Goal: Task Accomplishment & Management: Complete application form

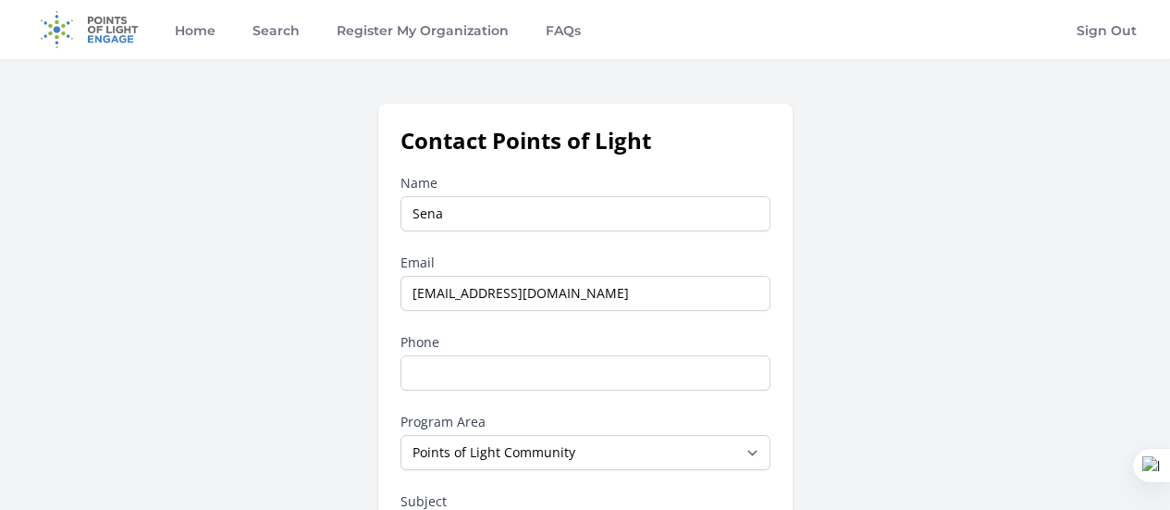
select select "Points of Light Community"
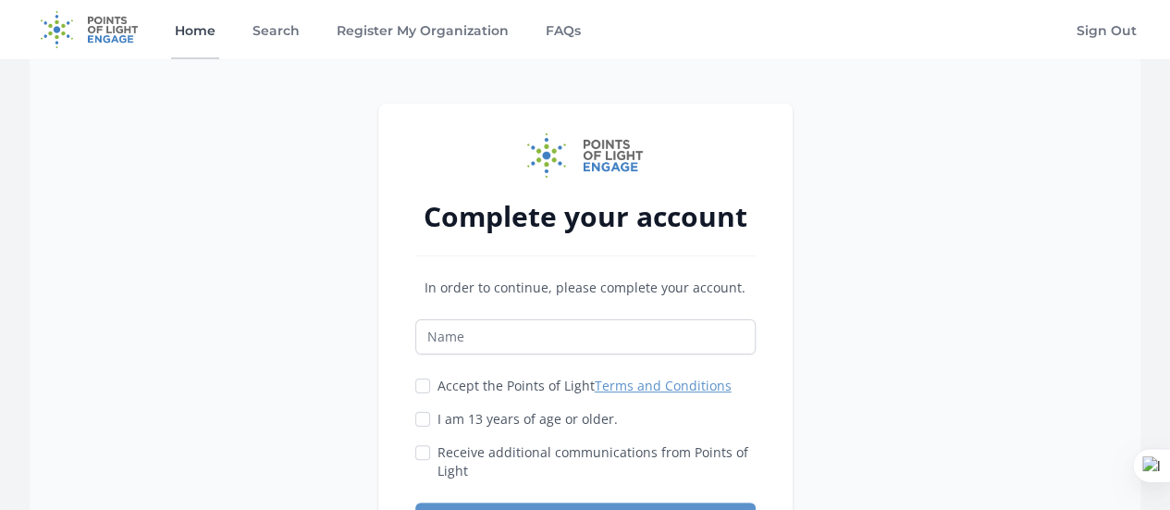
click at [192, 36] on link "Home" at bounding box center [195, 29] width 48 height 59
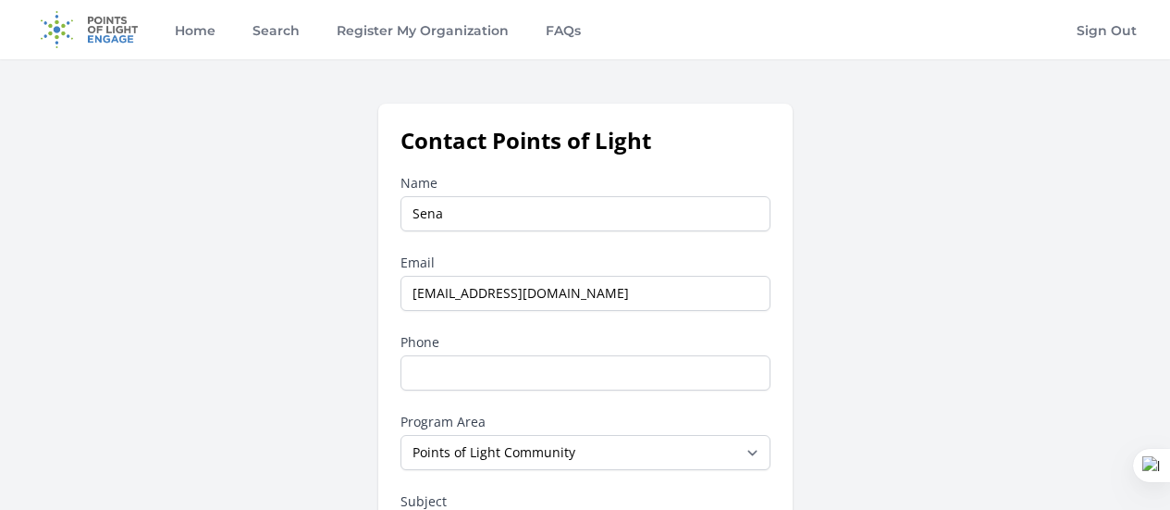
select select "Points of Light Community"
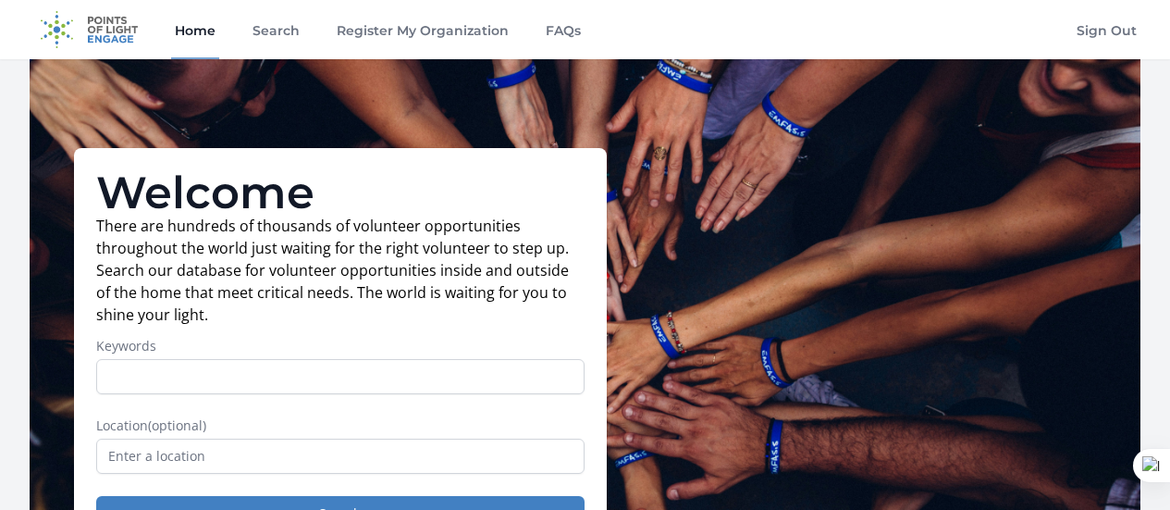
scroll to position [285, 0]
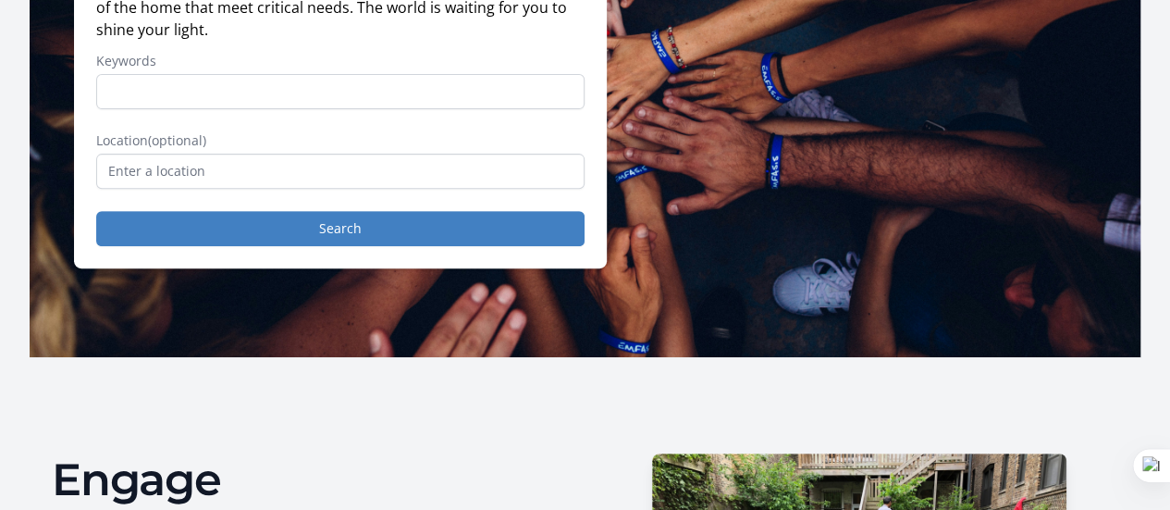
click at [195, 182] on input "text" at bounding box center [340, 171] width 488 height 35
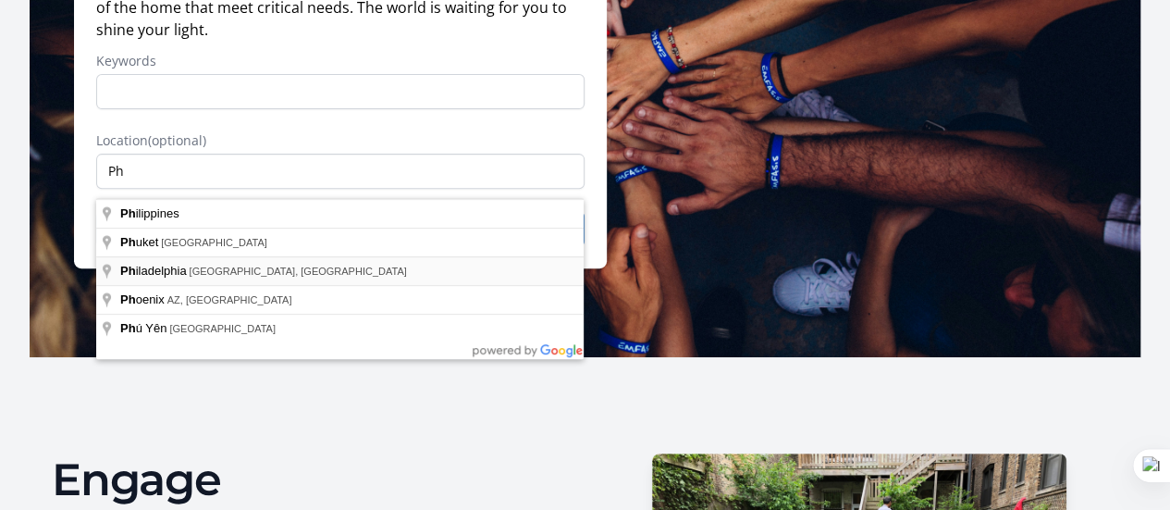
type input "[GEOGRAPHIC_DATA], [GEOGRAPHIC_DATA], [GEOGRAPHIC_DATA]"
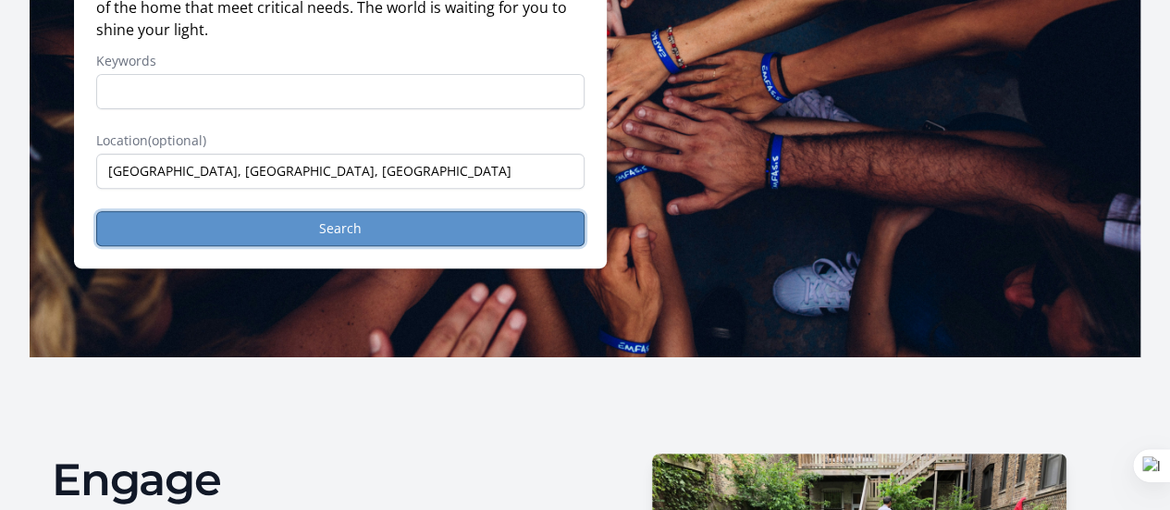
click at [246, 243] on button "Search" at bounding box center [340, 228] width 488 height 35
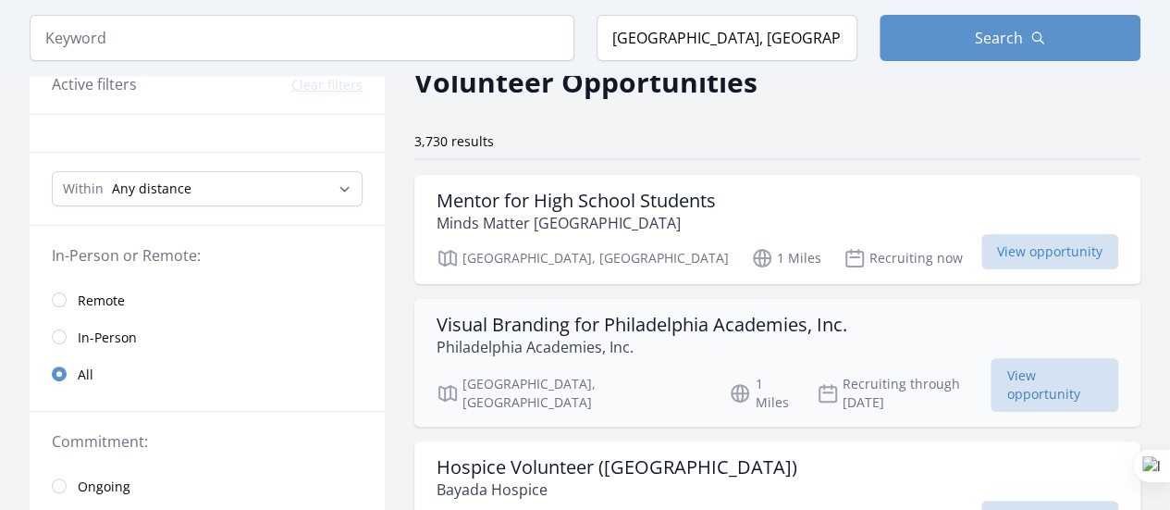
scroll to position [97, 0]
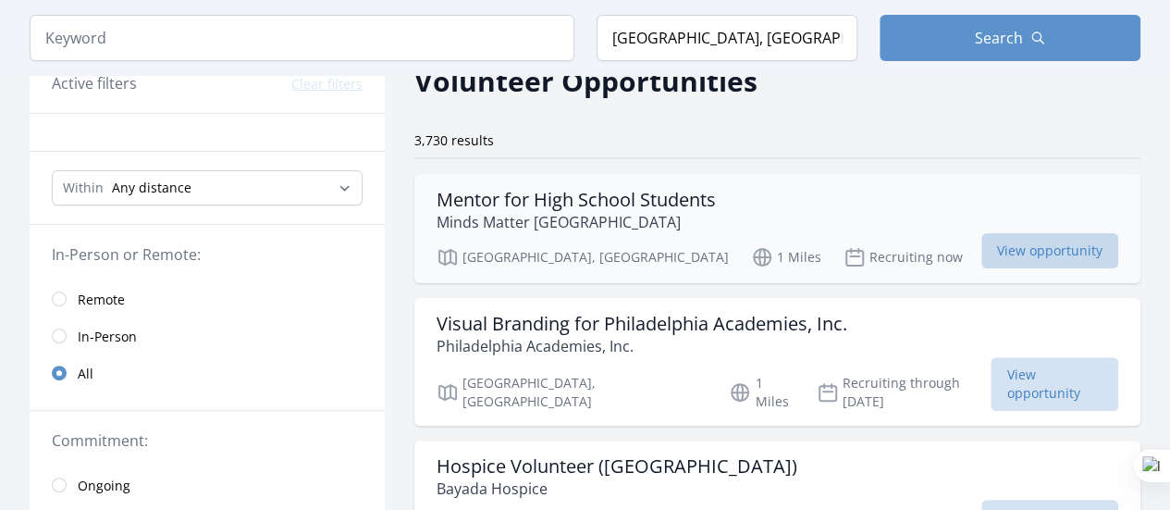
click at [981, 245] on span "View opportunity" at bounding box center [1049, 250] width 137 height 35
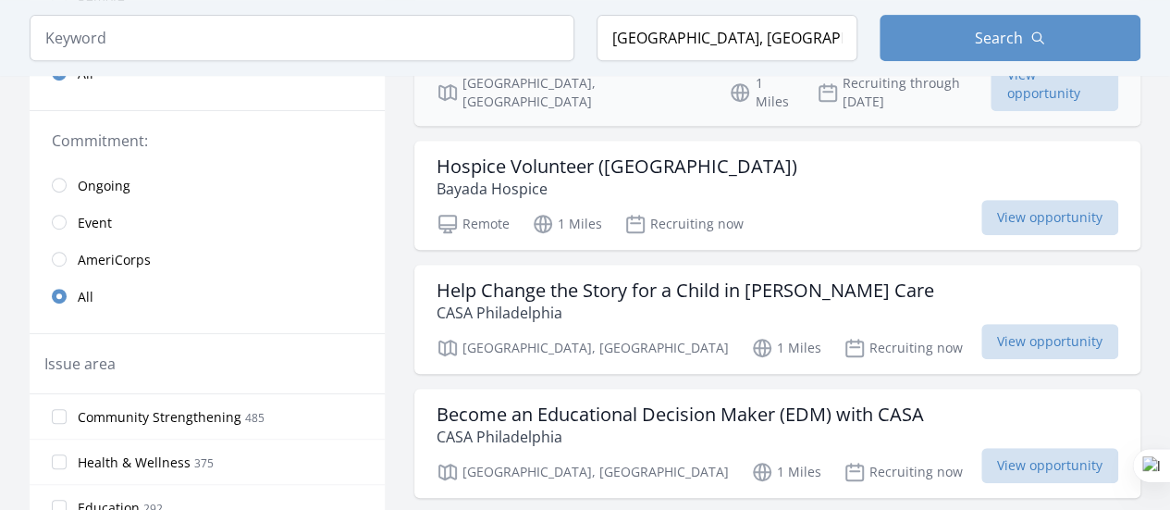
scroll to position [398, 0]
click at [989, 199] on span "View opportunity" at bounding box center [1049, 216] width 137 height 35
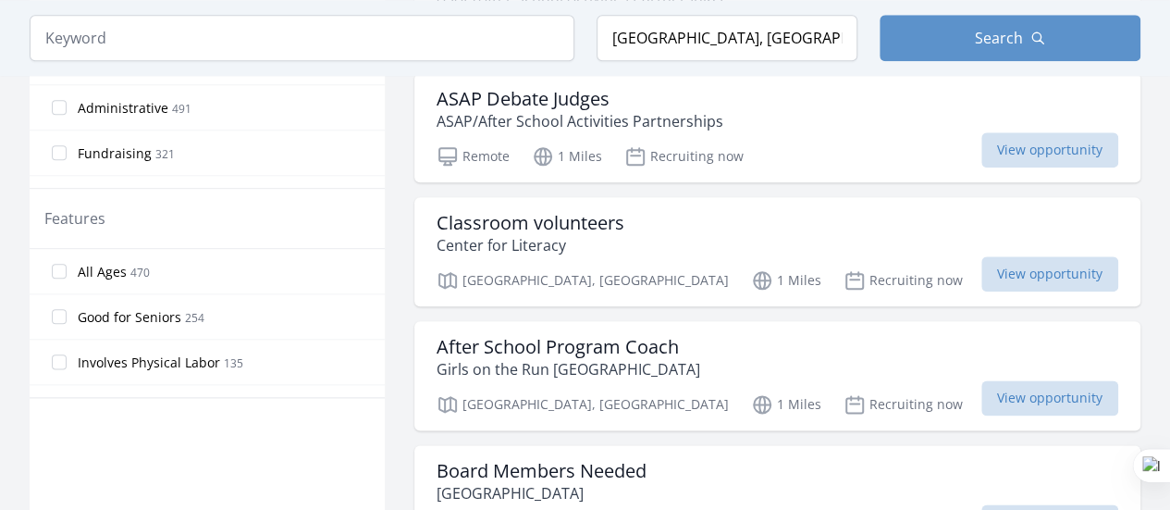
scroll to position [965, 0]
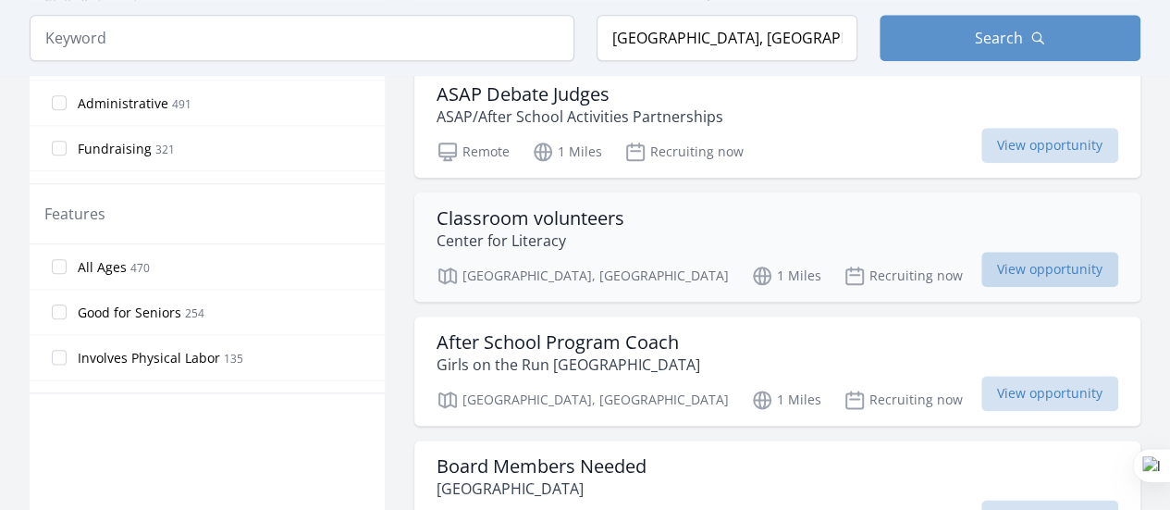
click at [981, 252] on span "View opportunity" at bounding box center [1049, 269] width 137 height 35
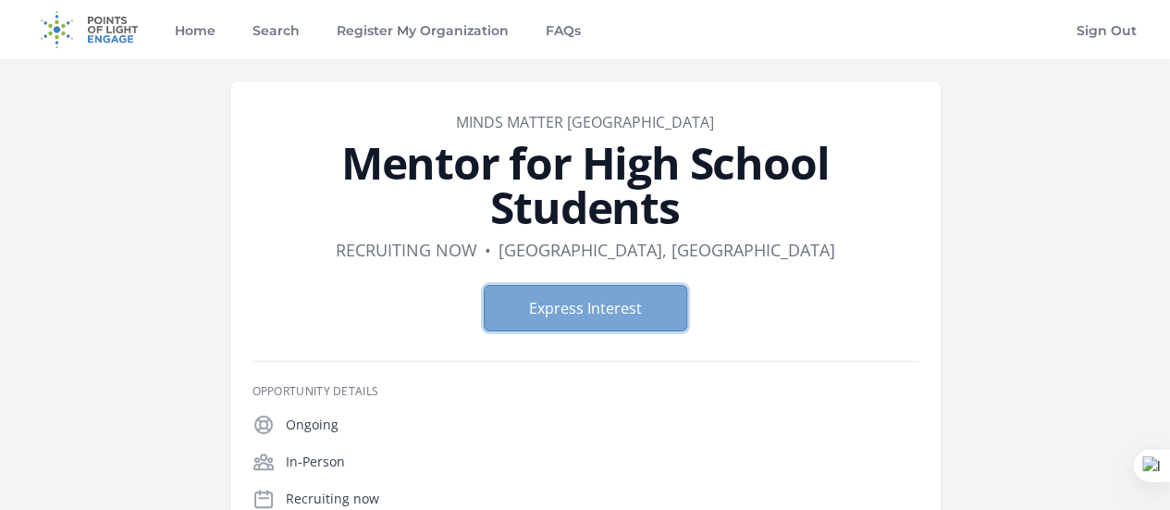
click at [566, 285] on button "Express Interest" at bounding box center [585, 308] width 203 height 46
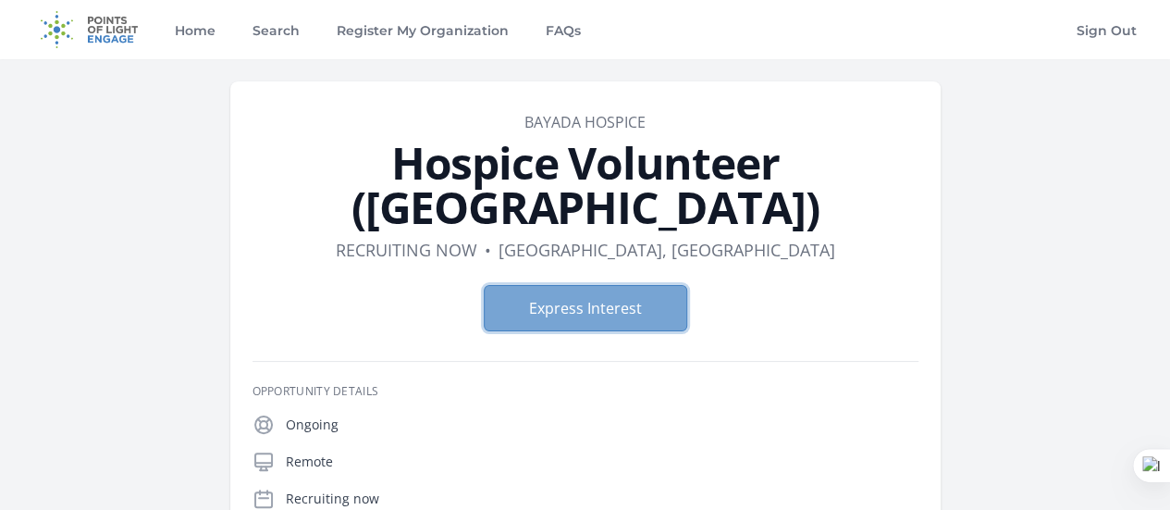
click at [587, 285] on button "Express Interest" at bounding box center [585, 308] width 203 height 46
click at [543, 285] on button "Express Interest" at bounding box center [585, 308] width 203 height 46
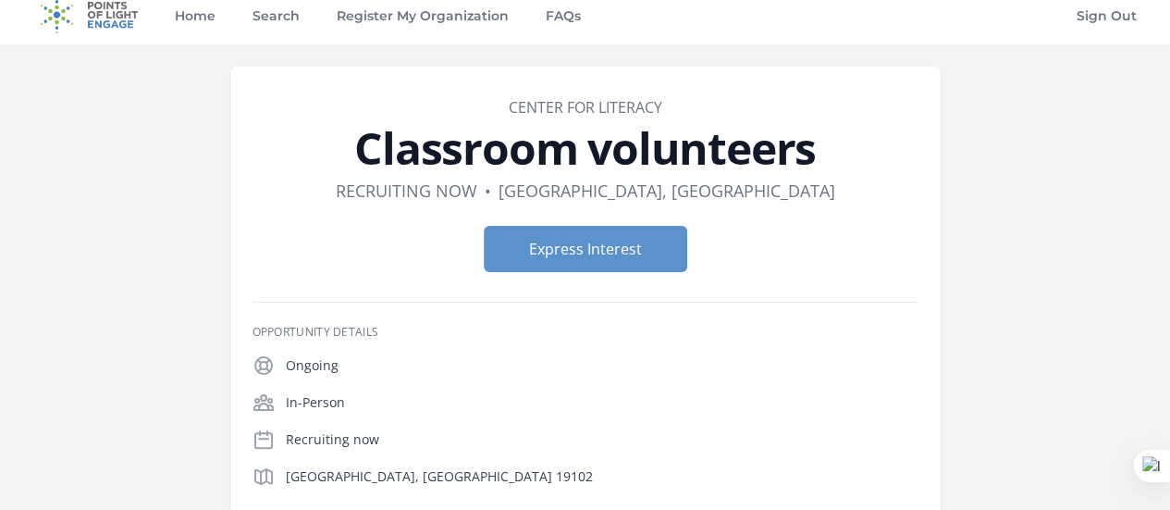
scroll to position [8, 0]
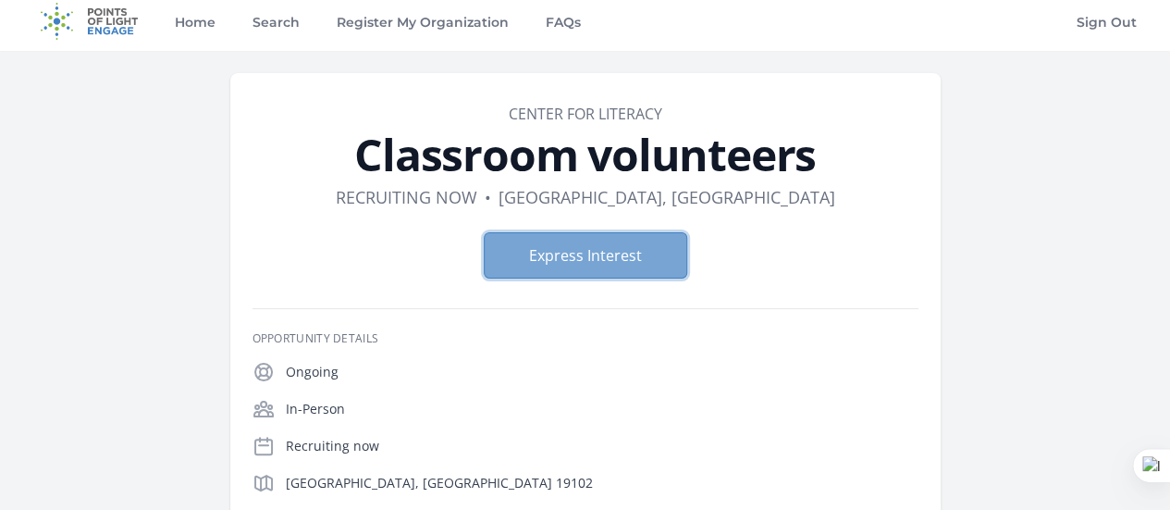
click at [590, 260] on button "Express Interest" at bounding box center [585, 255] width 203 height 46
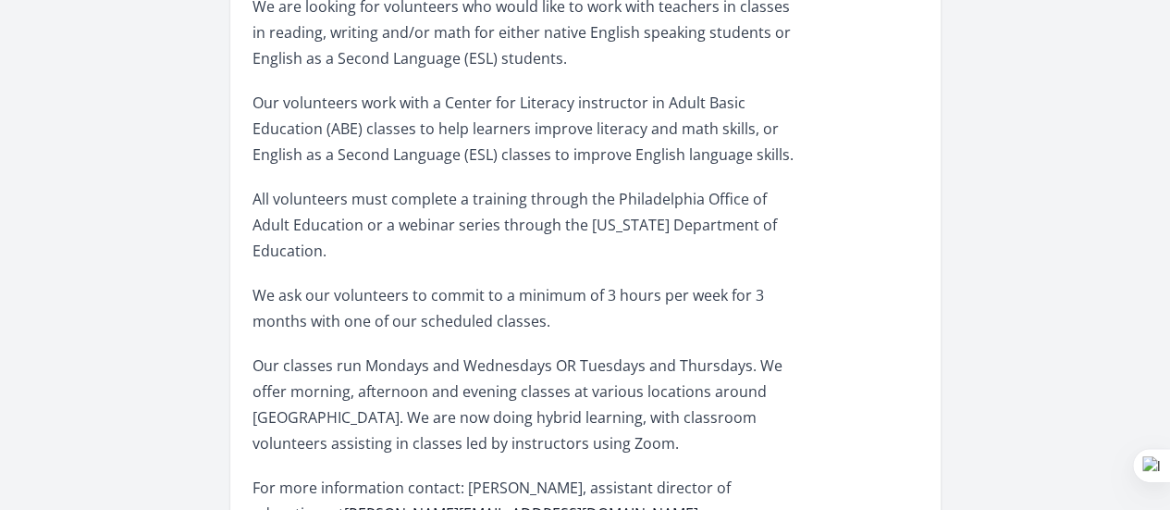
scroll to position [0, 0]
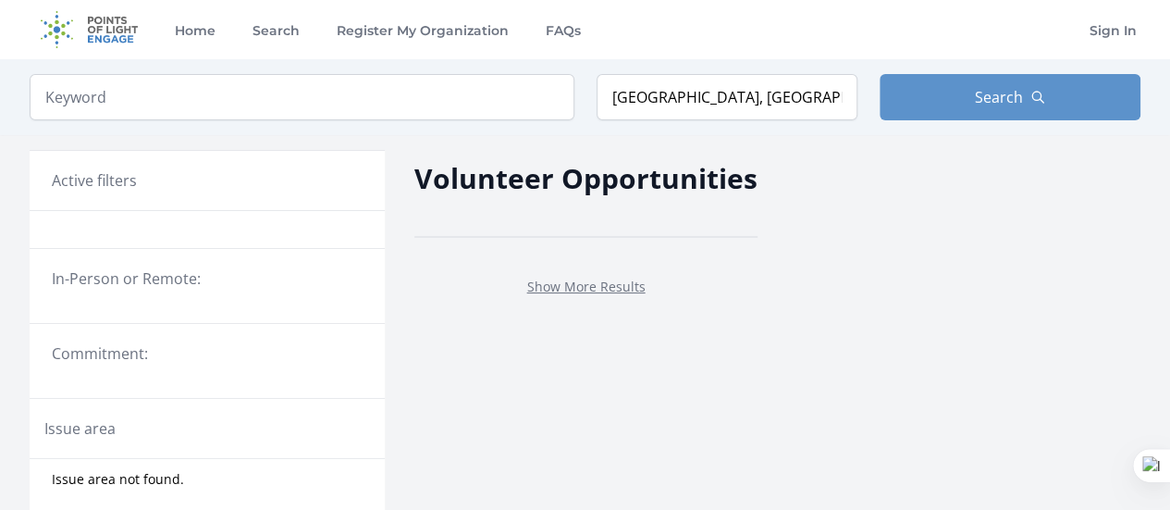
click at [585, 297] on div "Show More Results" at bounding box center [585, 285] width 343 height 67
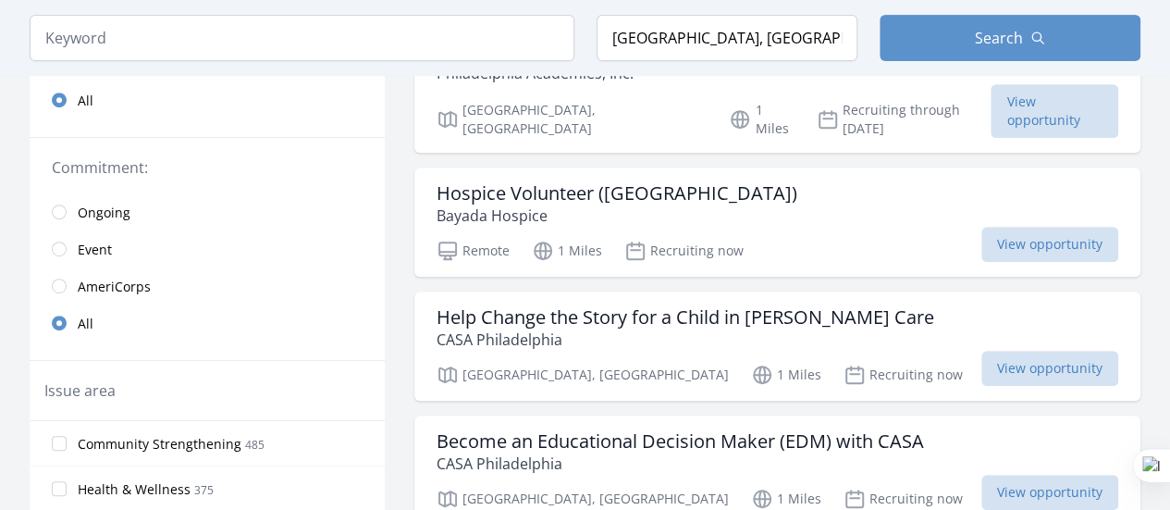
scroll to position [362, 0]
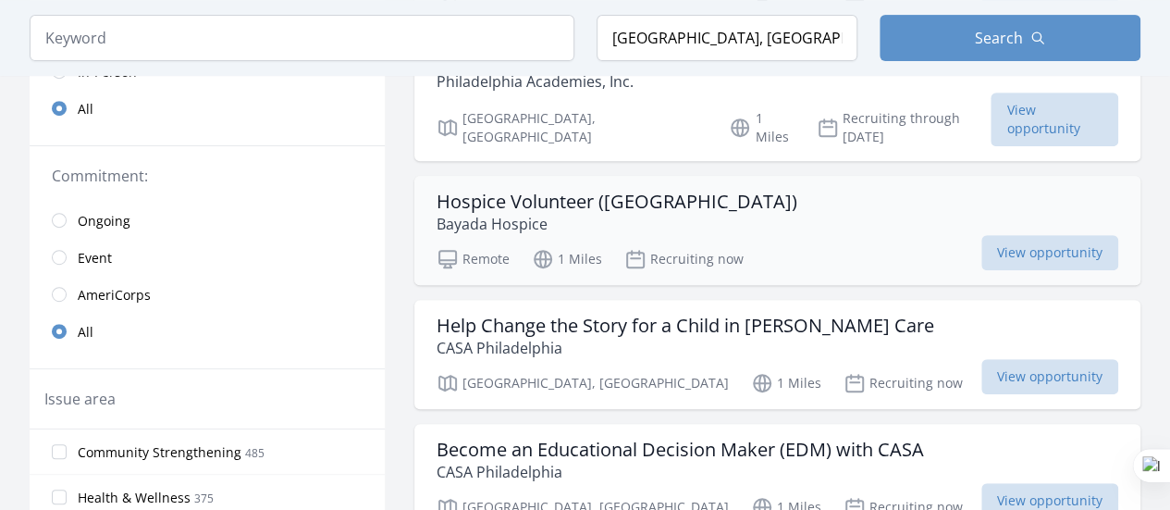
click at [570, 213] on p "Bayada Hospice" at bounding box center [617, 224] width 361 height 22
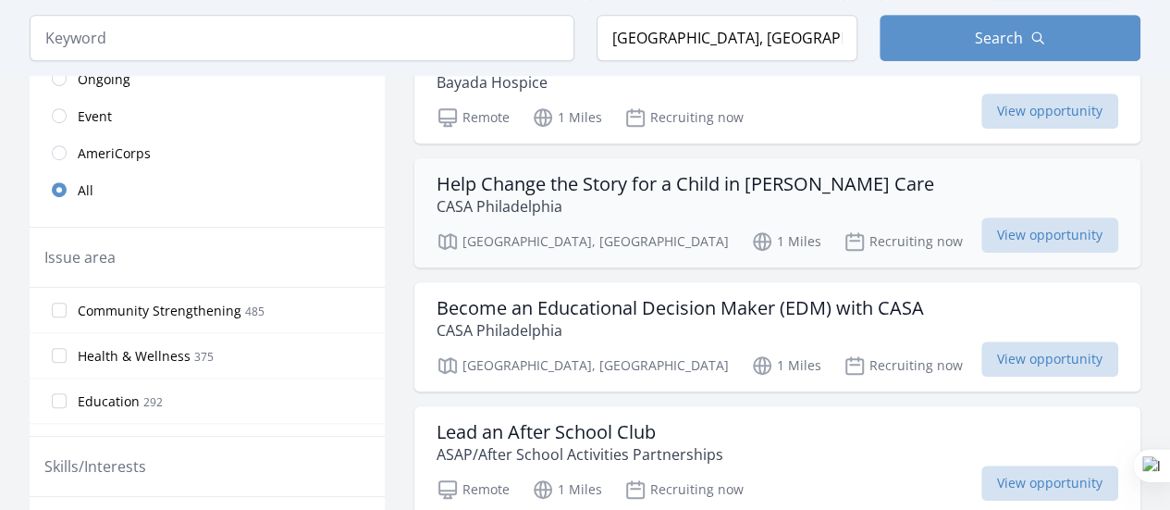
scroll to position [504, 0]
click at [512, 229] on p "[GEOGRAPHIC_DATA], [GEOGRAPHIC_DATA]" at bounding box center [583, 240] width 292 height 22
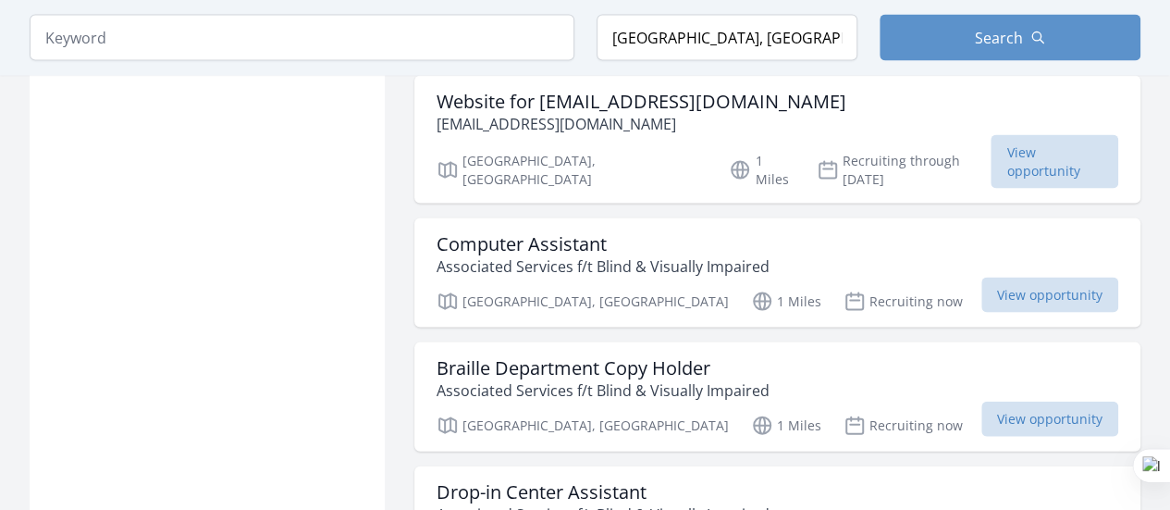
scroll to position [1830, 0]
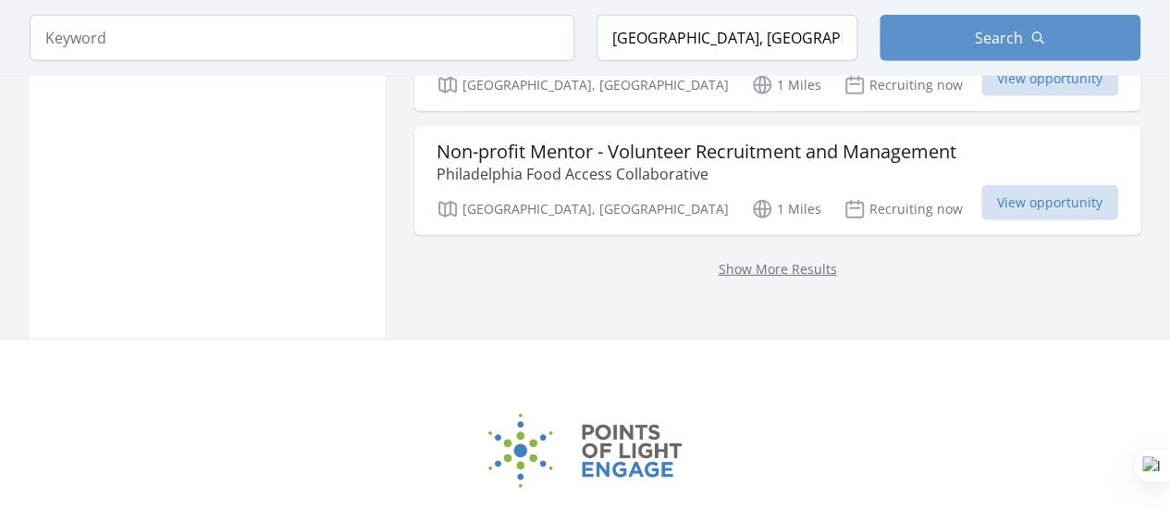
scroll to position [2538, 0]
click at [401, 43] on input "search" at bounding box center [302, 38] width 545 height 46
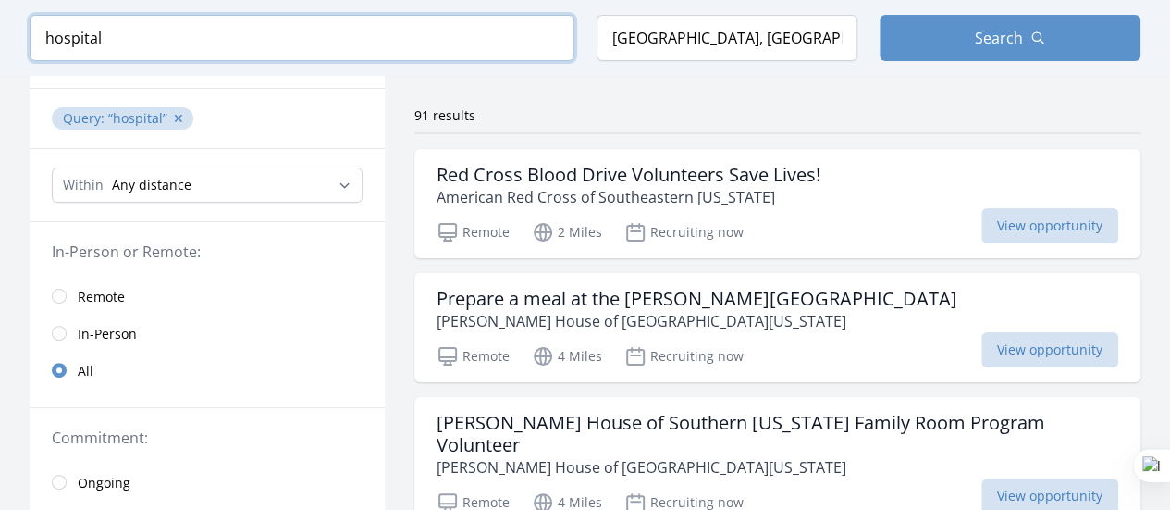
scroll to position [123, 0]
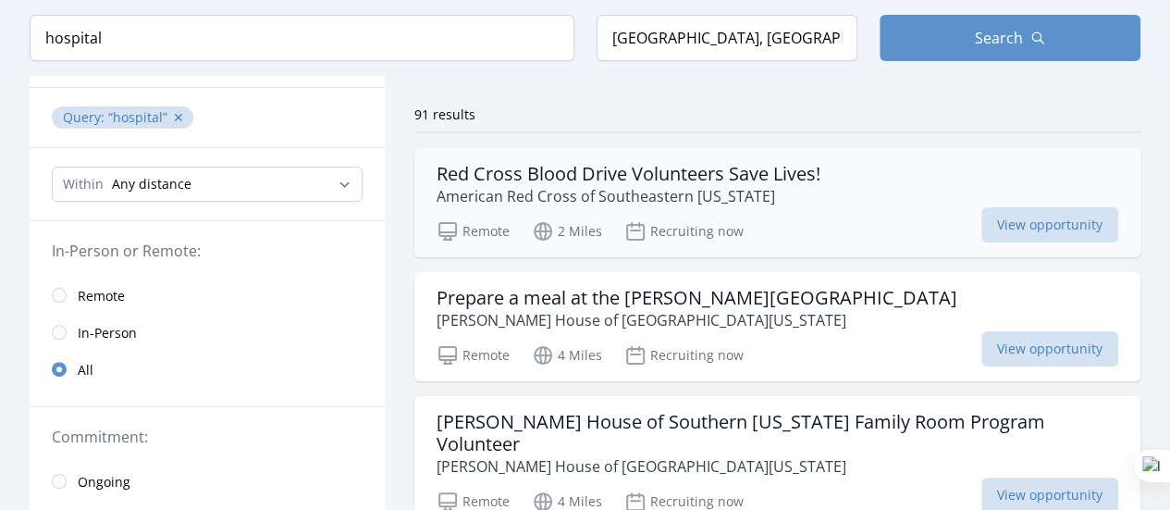
click at [830, 210] on div "Red Cross Blood Drive Volunteers Save Lives! American Red Cross of Southeastern…" at bounding box center [777, 202] width 726 height 109
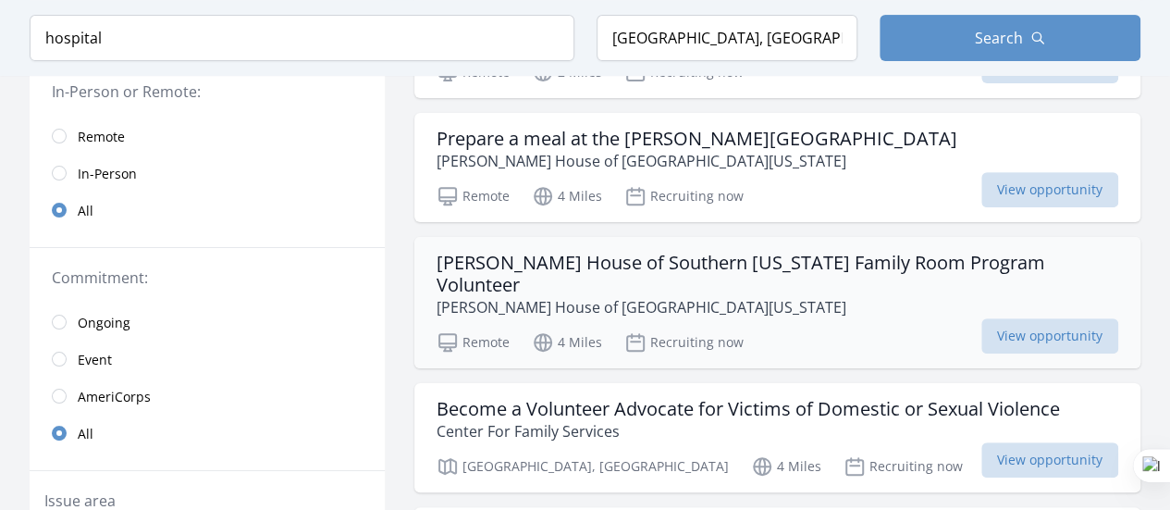
scroll to position [283, 0]
click at [779, 237] on div "Ronald Mcdonald House of Southern New Jersey Family Room Program Volunteer Rona…" at bounding box center [777, 301] width 726 height 131
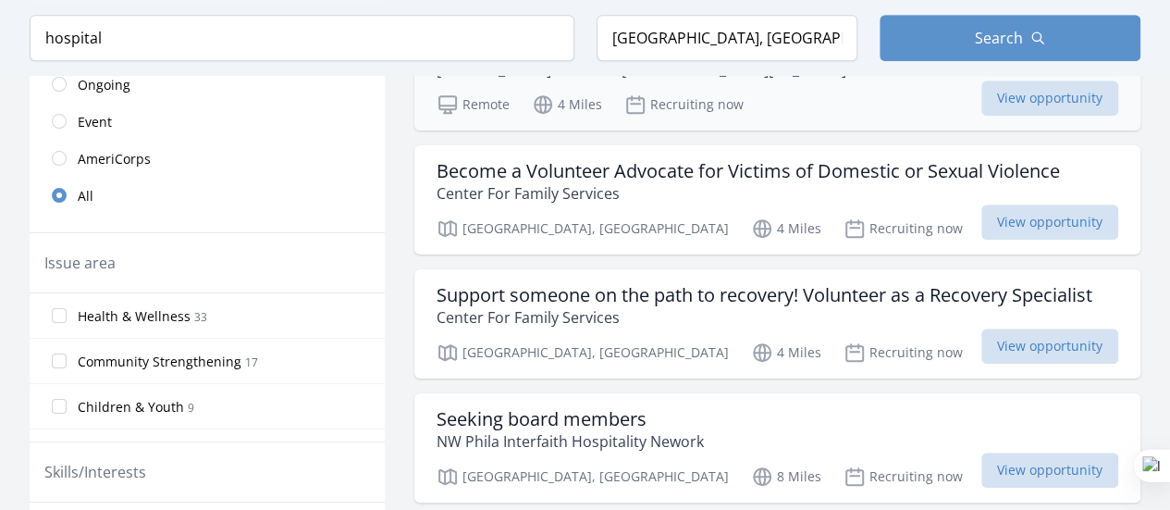
scroll to position [521, 0]
click at [799, 191] on p "Center For Family Services" at bounding box center [748, 192] width 623 height 22
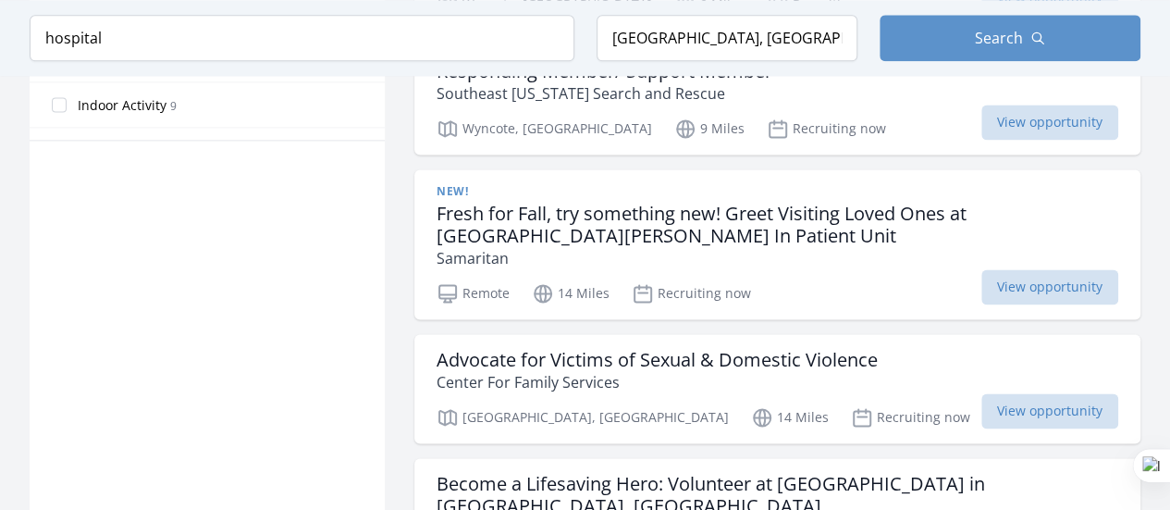
scroll to position [1241, 0]
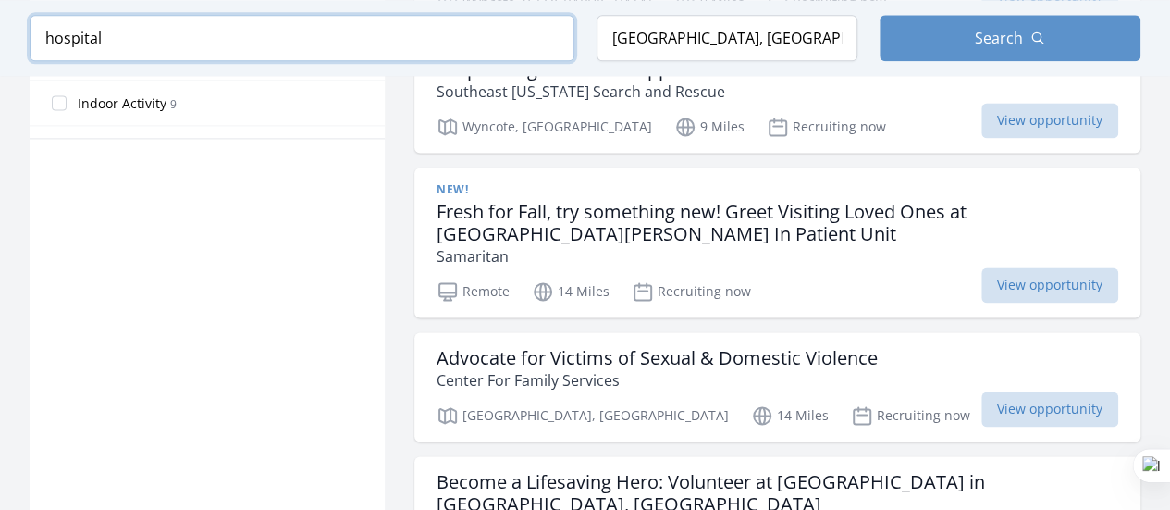
click at [201, 36] on input "hospital" at bounding box center [302, 38] width 545 height 46
drag, startPoint x: 105, startPoint y: 43, endPoint x: 19, endPoint y: 34, distance: 86.4
click at [19, 34] on div "Keyword hospital Location Philadelphia, PA, USA Search" at bounding box center [585, 38] width 1170 height 76
type input "elders"
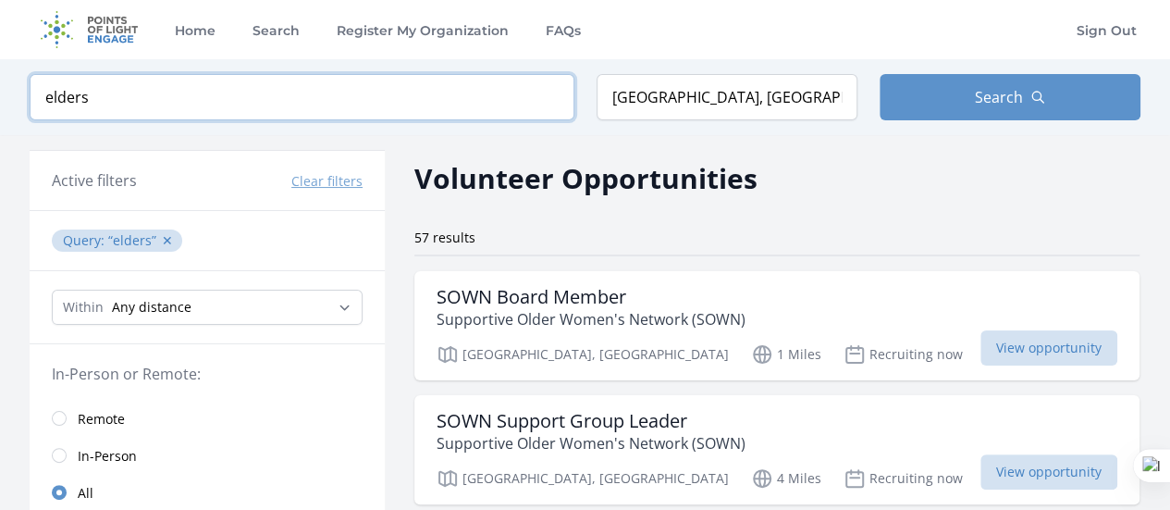
click at [548, 95] on input "elders" at bounding box center [302, 97] width 545 height 46
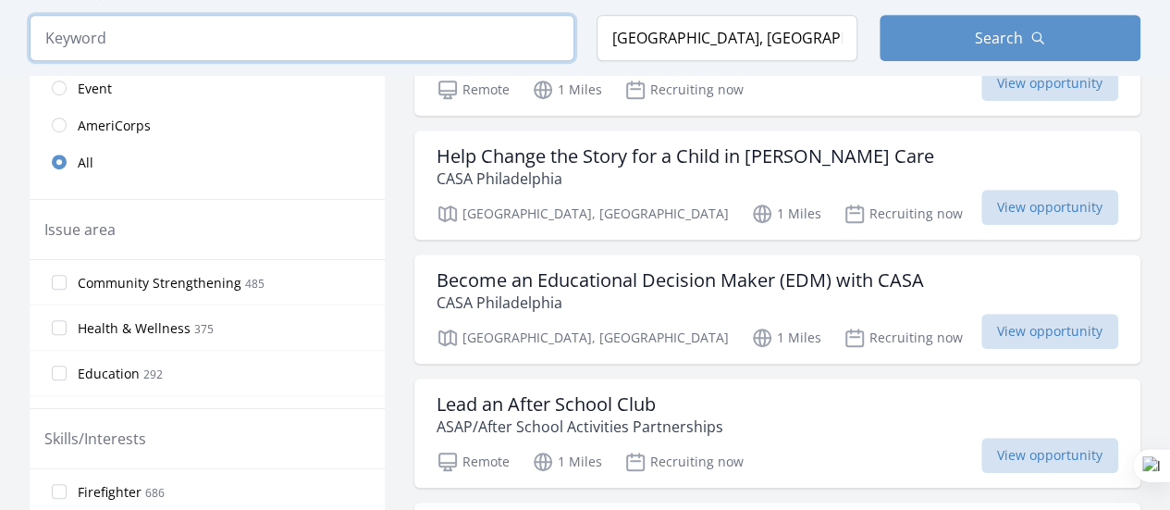
scroll to position [532, 0]
click at [909, 203] on div "Help Change the Story for a Child in Foster Care CASA Philadelphia Philadelphia…" at bounding box center [777, 183] width 726 height 109
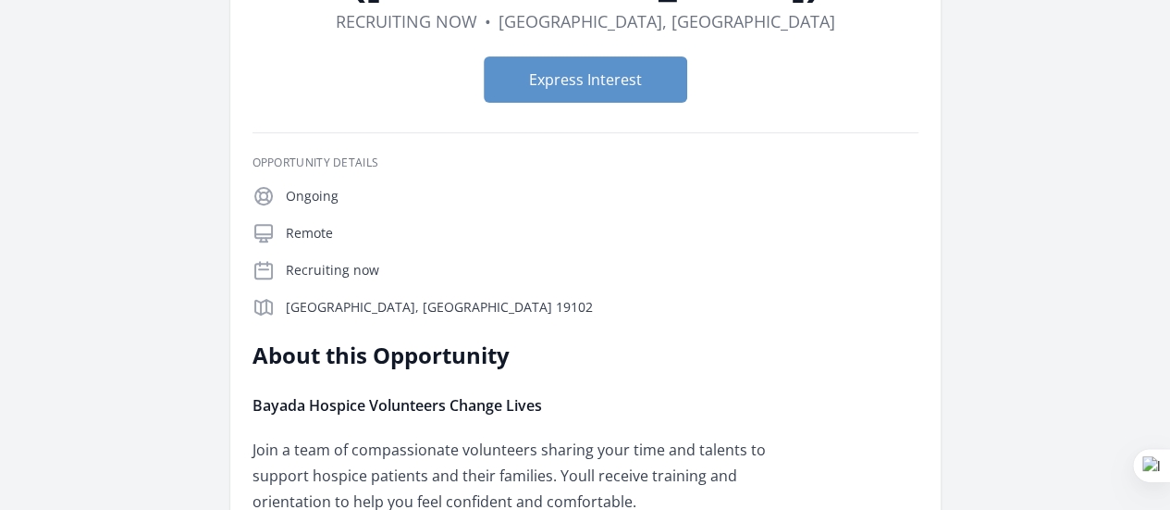
scroll to position [229, 0]
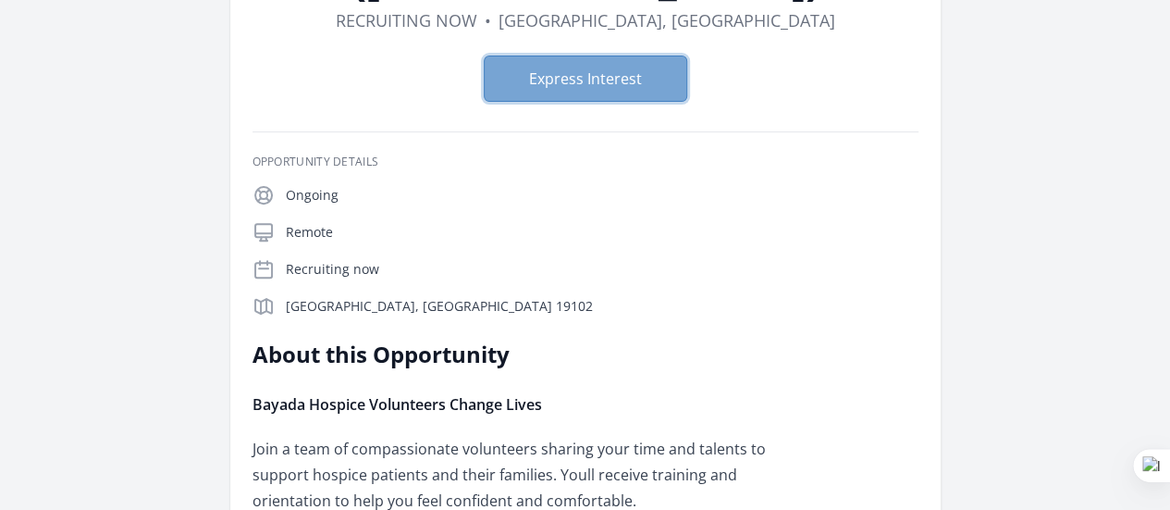
click at [597, 55] on button "Express Interest" at bounding box center [585, 78] width 203 height 46
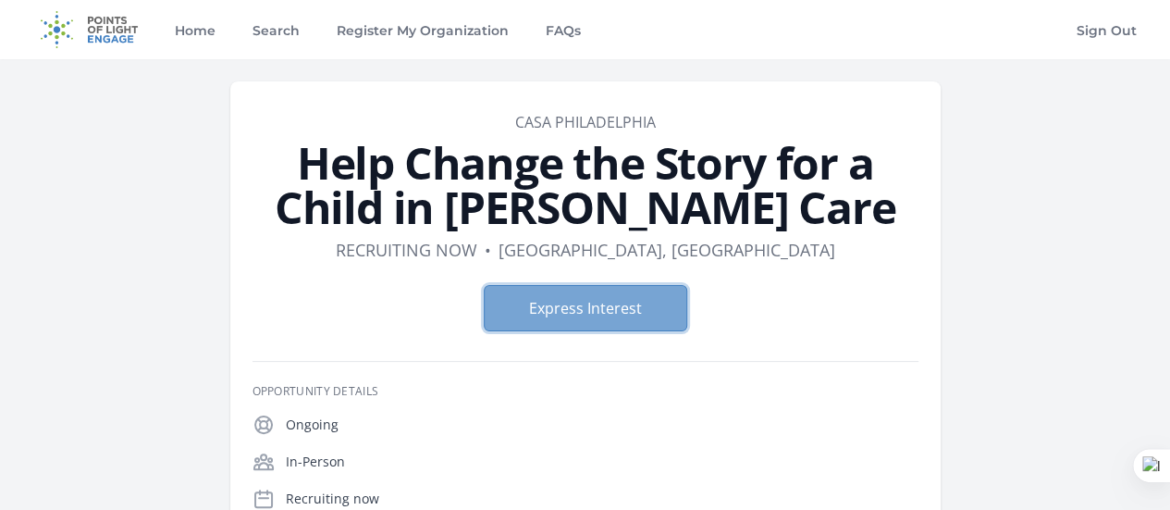
click at [583, 308] on button "Express Interest" at bounding box center [585, 308] width 203 height 46
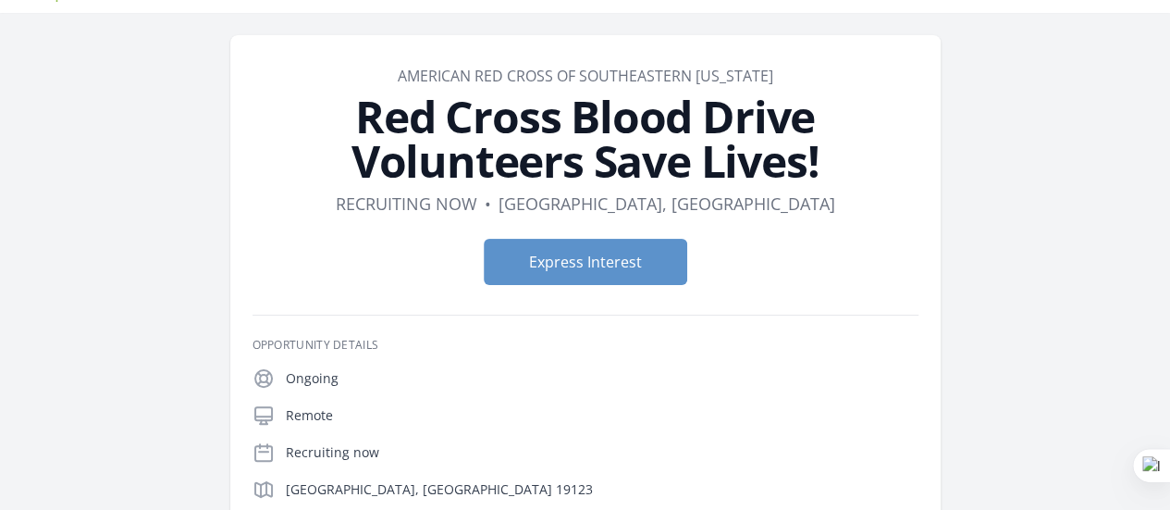
scroll to position [45, 0]
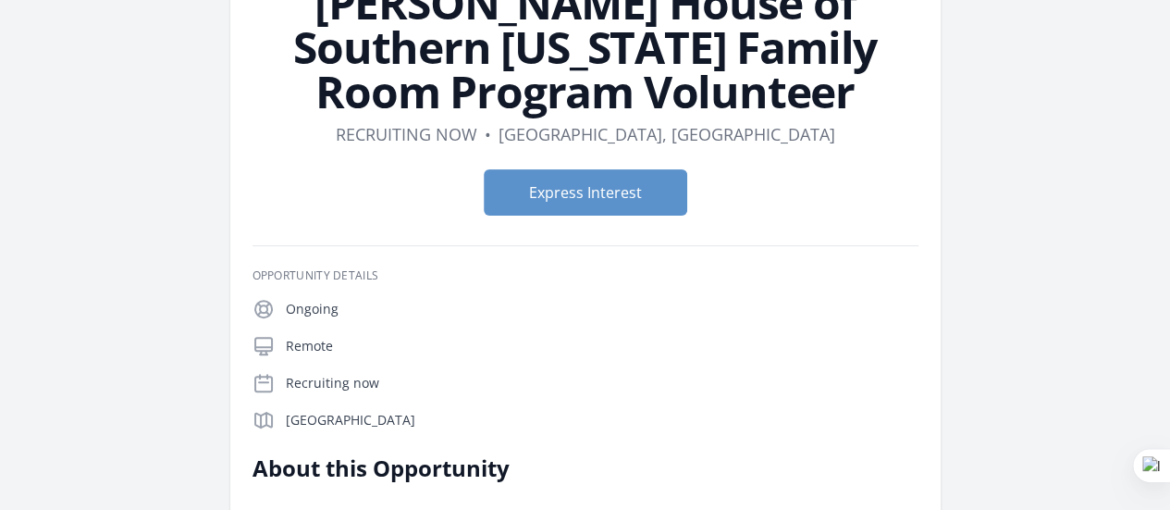
scroll to position [153, 0]
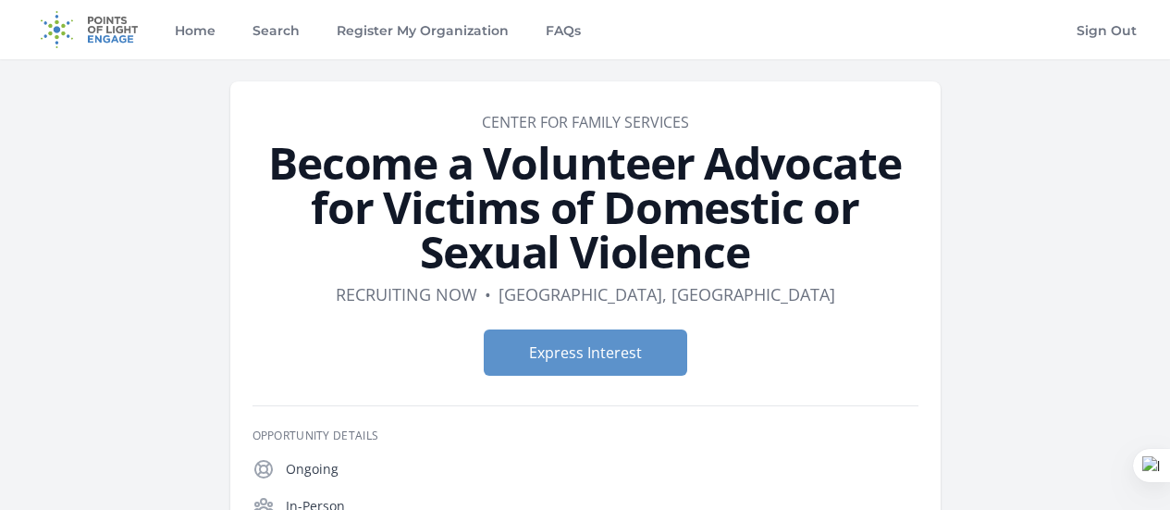
scroll to position [351, 0]
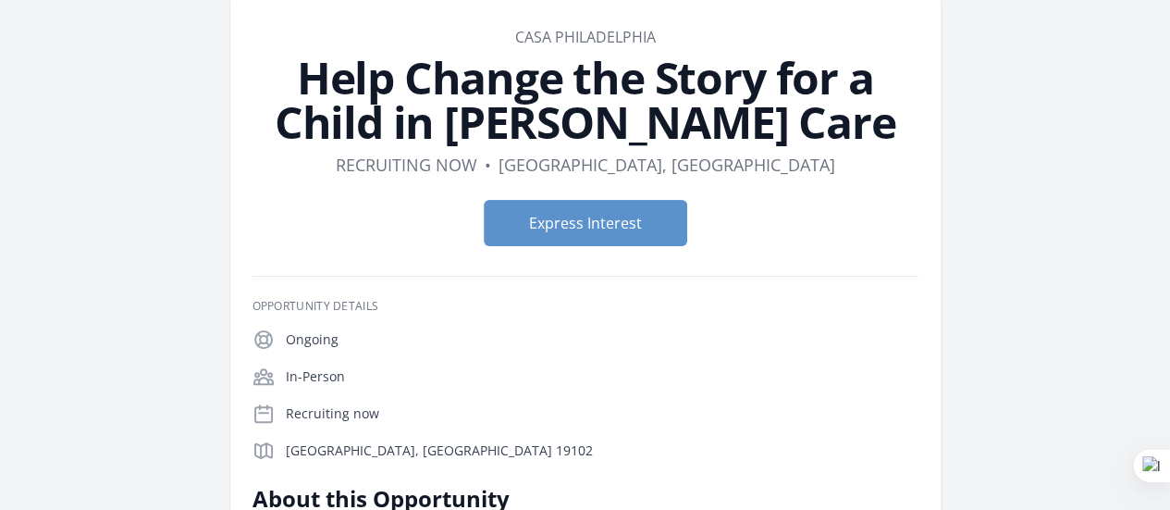
scroll to position [83, 0]
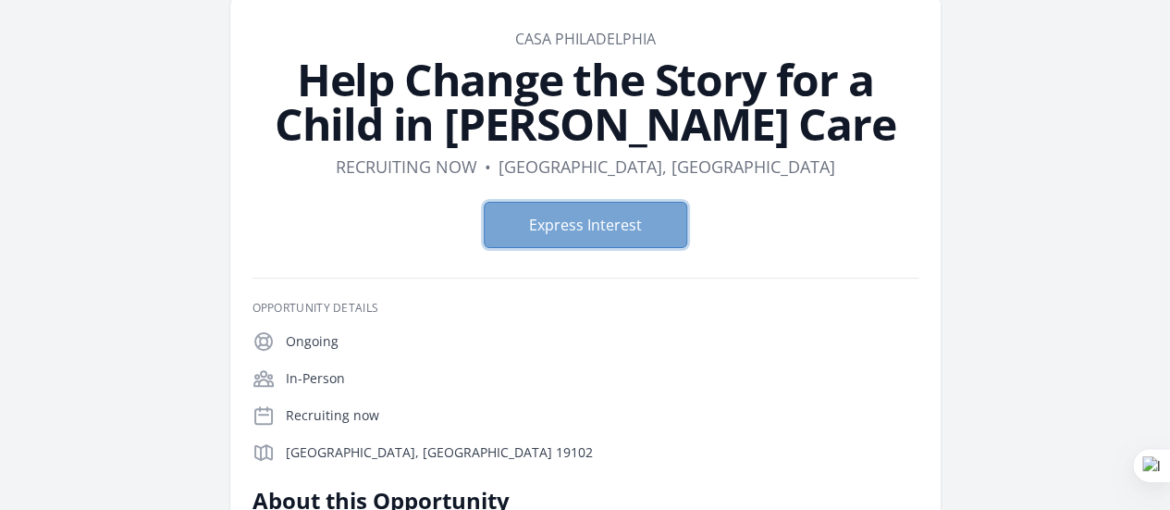
click at [600, 223] on button "Express Interest" at bounding box center [585, 225] width 203 height 46
click at [587, 227] on button "Express Interest" at bounding box center [585, 225] width 203 height 46
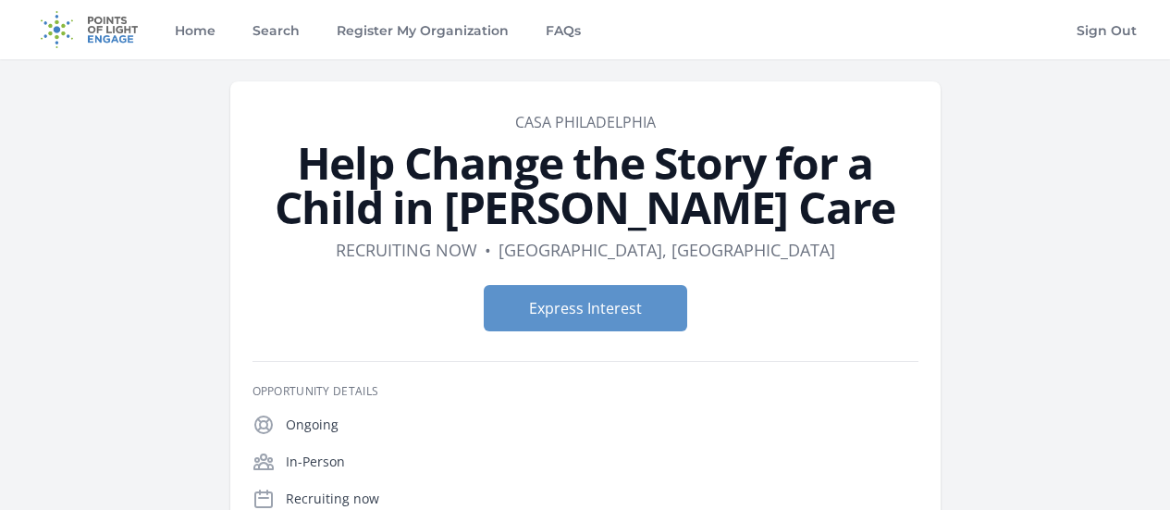
scroll to position [83, 0]
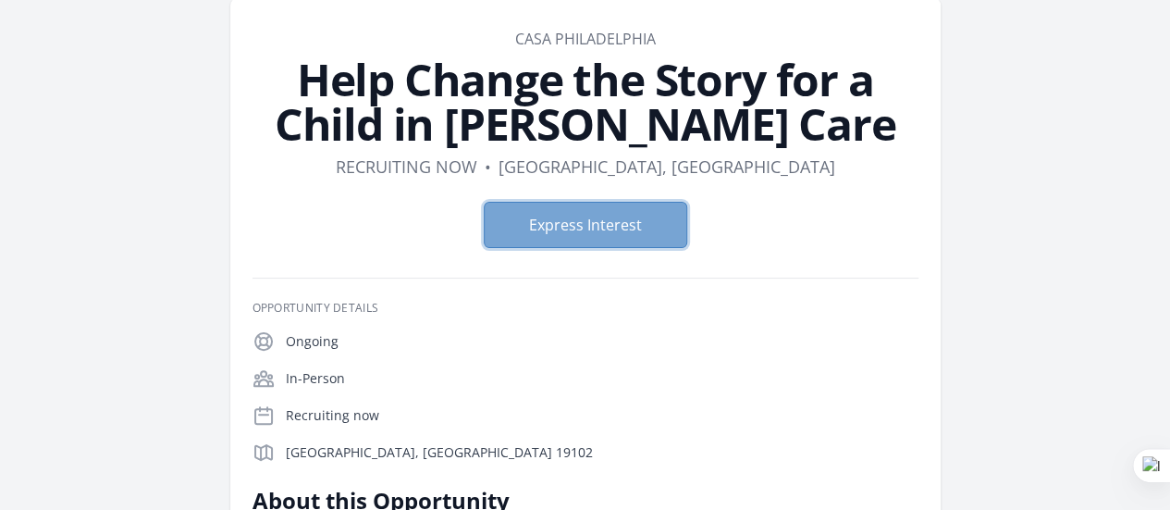
click at [605, 228] on button "Express Interest" at bounding box center [585, 225] width 203 height 46
